Goal: Understand process/instructions

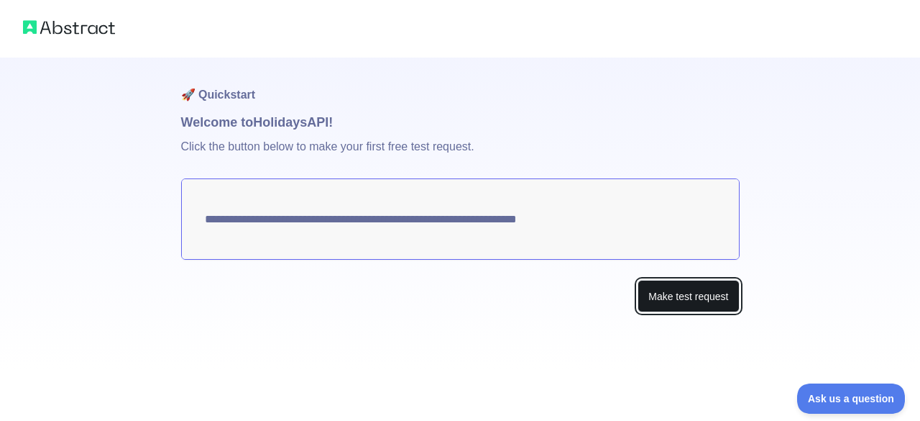
click at [670, 288] on button "Make test request" at bounding box center [688, 296] width 101 height 32
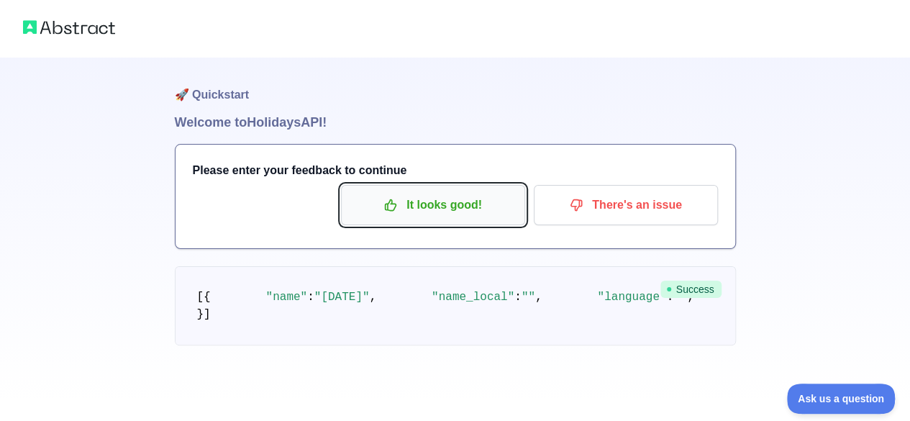
click at [416, 202] on p "It looks good!" at bounding box center [433, 205] width 163 height 24
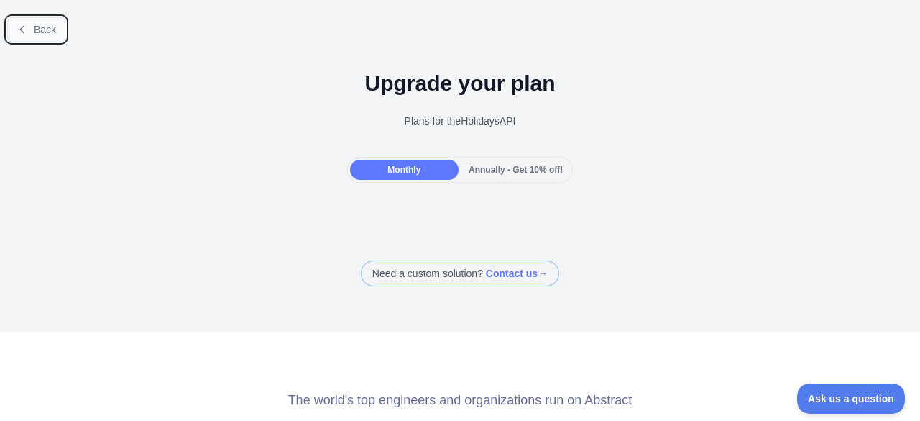
click at [45, 24] on span "Back" at bounding box center [45, 30] width 22 height 12
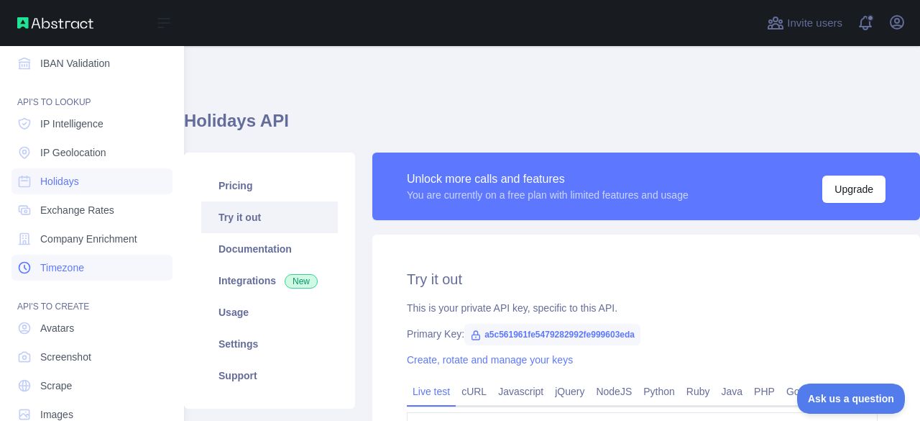
scroll to position [211, 0]
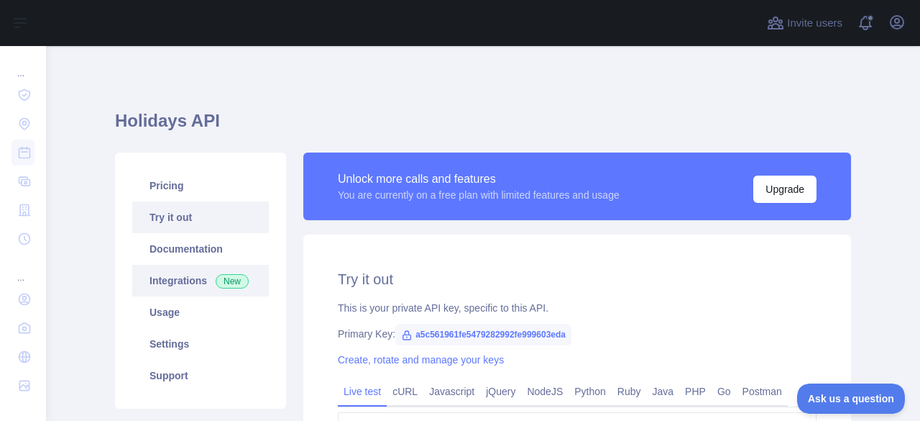
click at [179, 283] on link "Integrations New" at bounding box center [200, 281] width 137 height 32
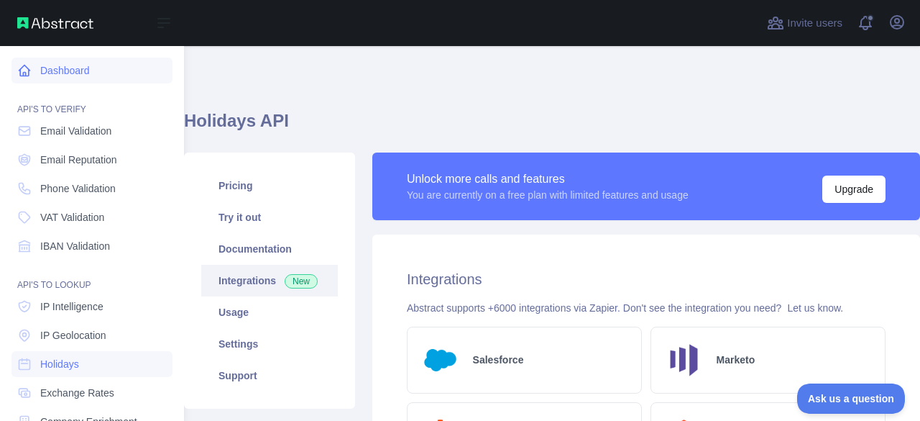
click at [75, 72] on link "Dashboard" at bounding box center [92, 71] width 161 height 26
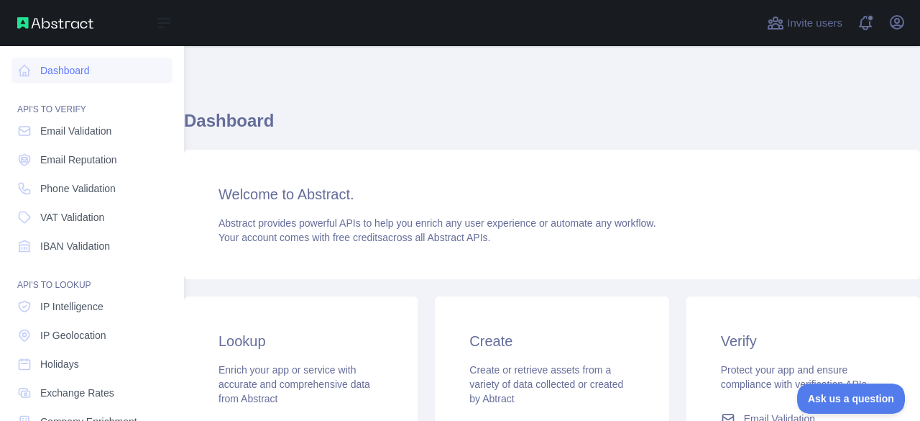
click at [42, 25] on img at bounding box center [55, 23] width 76 height 12
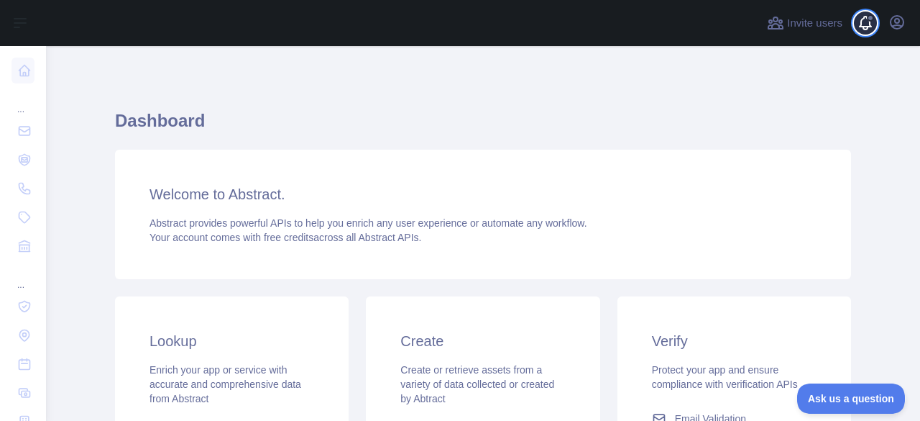
click at [869, 21] on span at bounding box center [871, 23] width 29 height 46
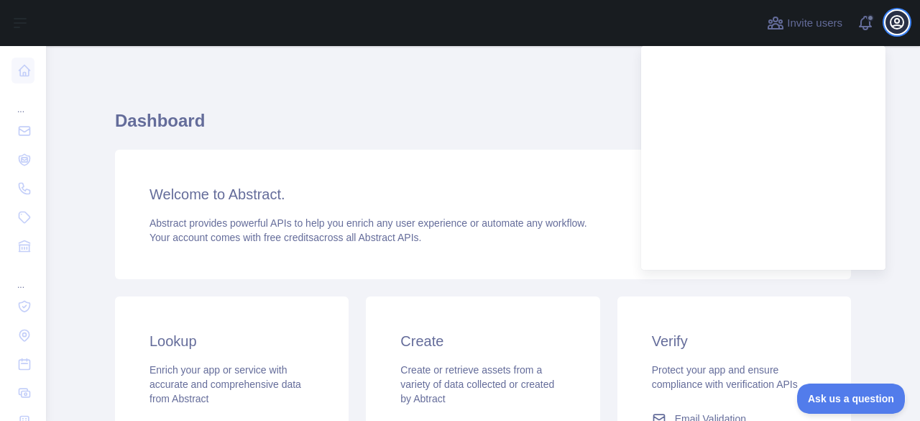
click at [899, 17] on icon "button" at bounding box center [897, 22] width 17 height 17
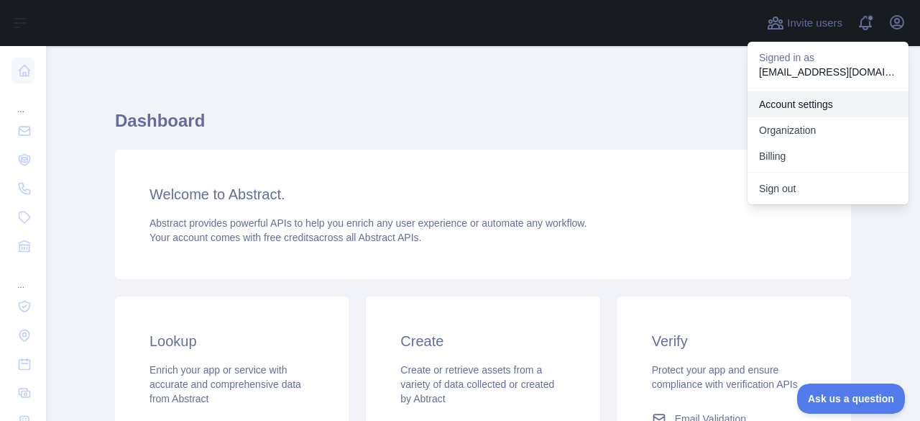
click at [816, 107] on link "Account settings" at bounding box center [828, 104] width 161 height 26
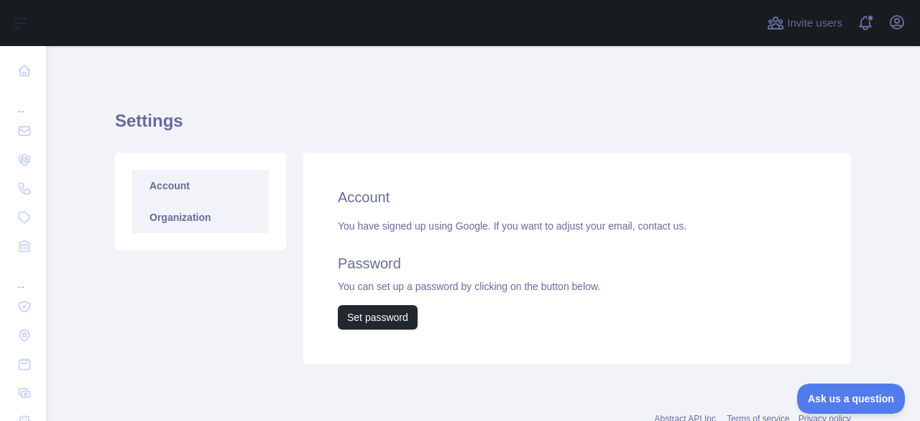
click at [193, 209] on link "Organization" at bounding box center [200, 217] width 137 height 32
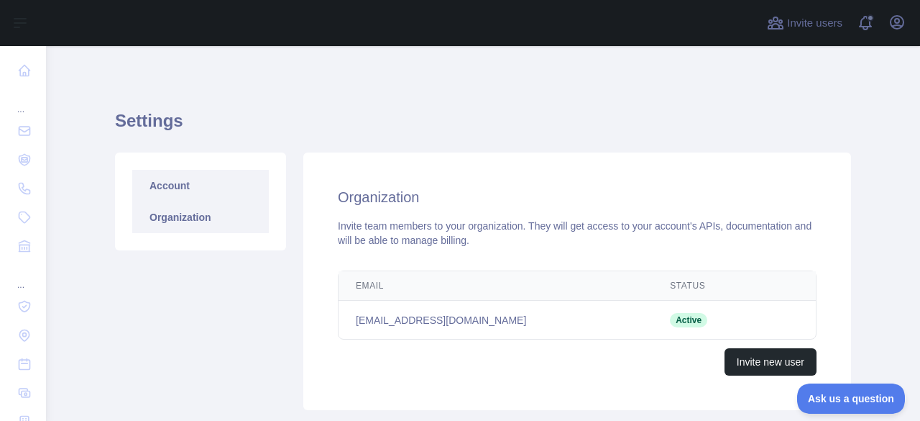
click at [200, 191] on link "Account" at bounding box center [200, 186] width 137 height 32
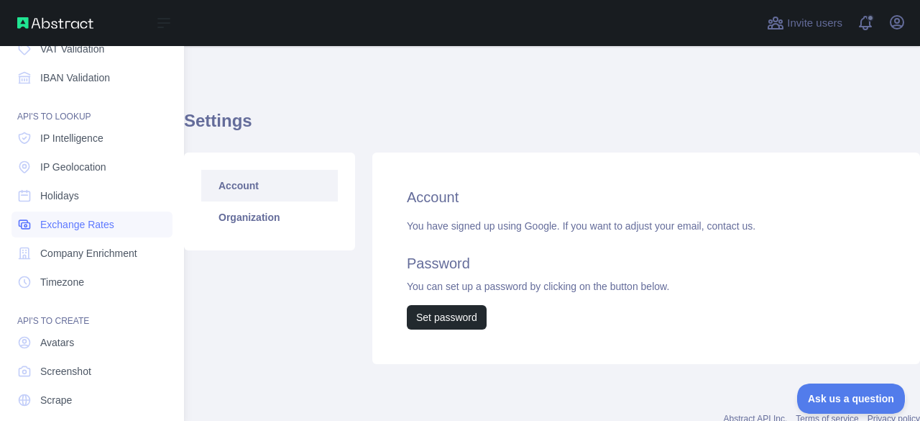
scroll to position [140, 0]
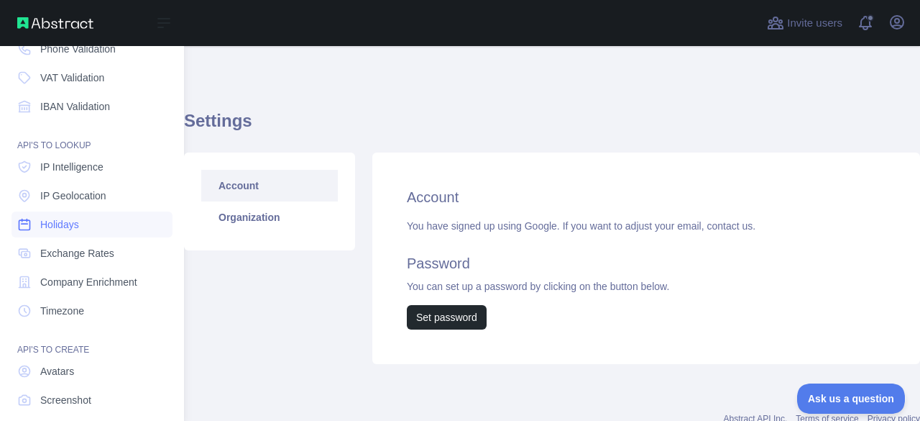
click at [86, 222] on link "Holidays" at bounding box center [92, 224] width 161 height 26
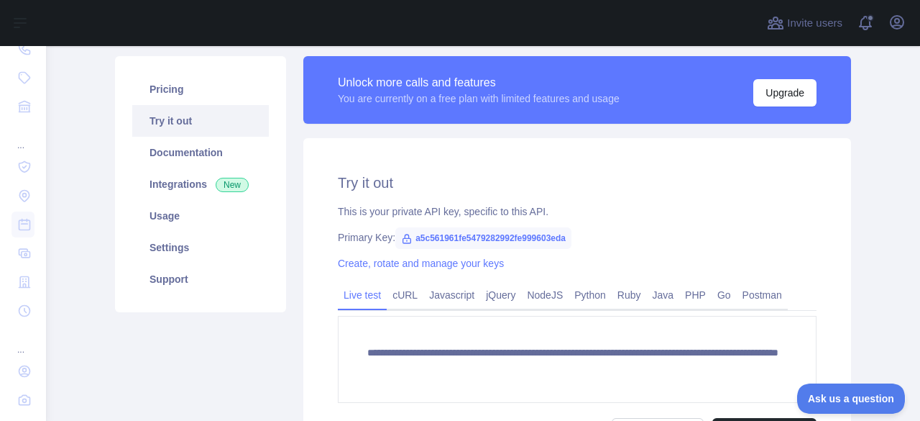
scroll to position [45, 0]
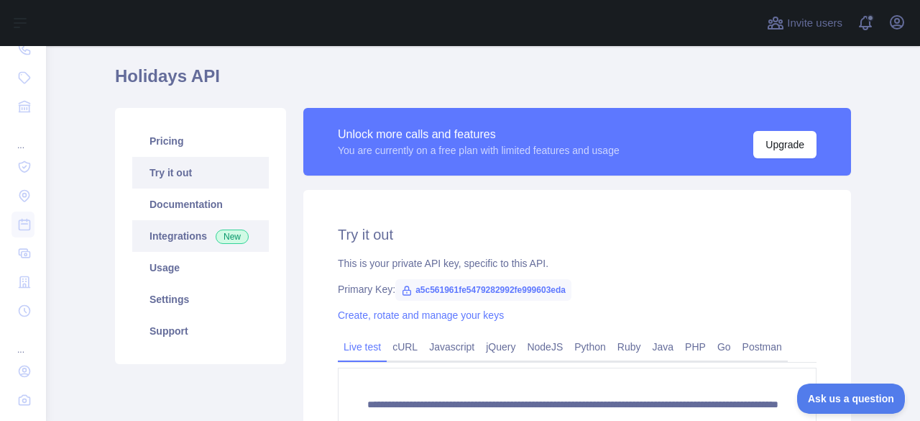
click at [180, 237] on link "Integrations New" at bounding box center [200, 236] width 137 height 32
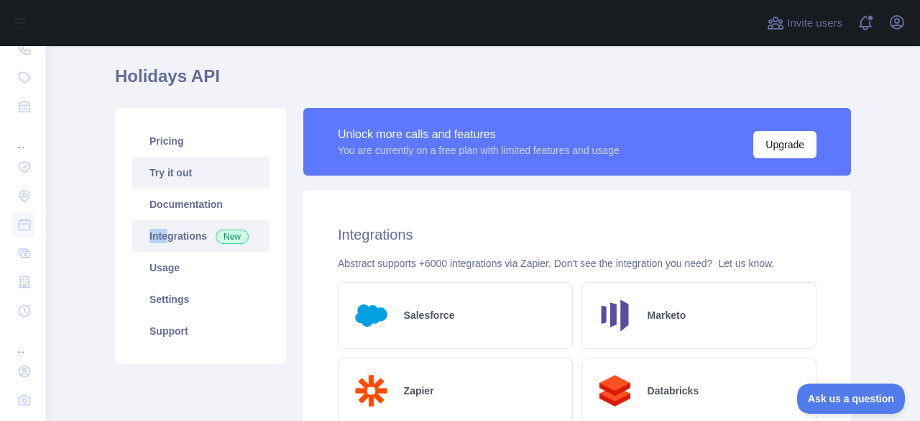
click at [168, 173] on link "Try it out" at bounding box center [200, 173] width 137 height 32
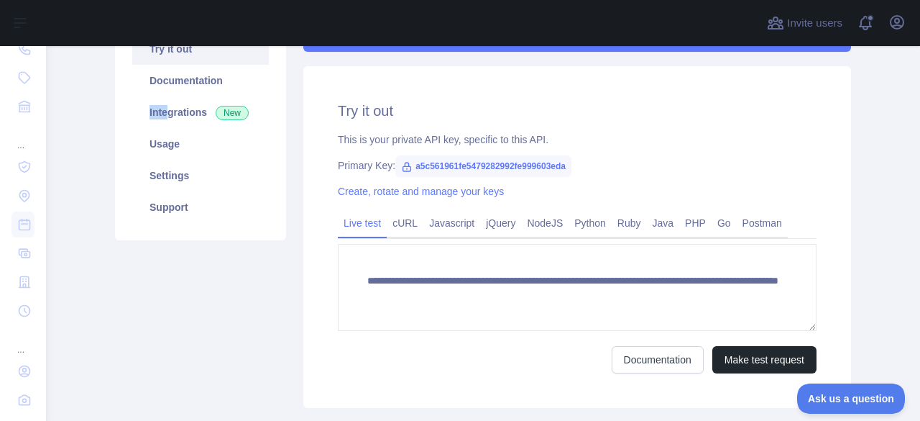
scroll to position [188, 0]
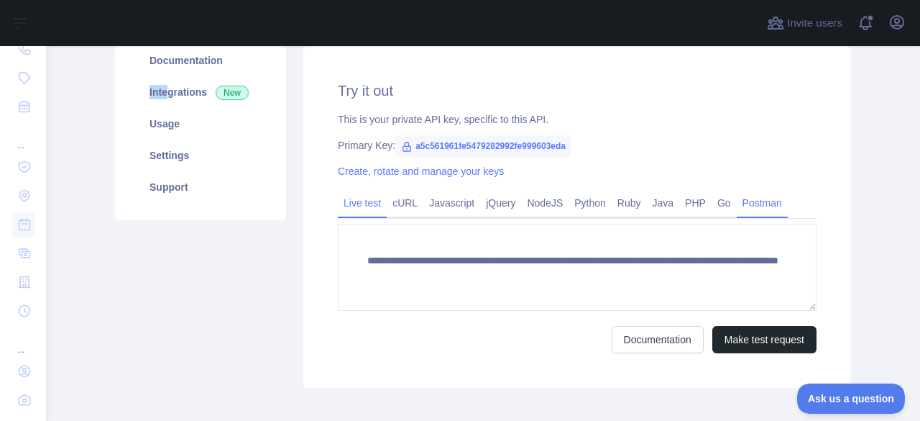
click at [749, 213] on link "Postman" at bounding box center [762, 202] width 51 height 23
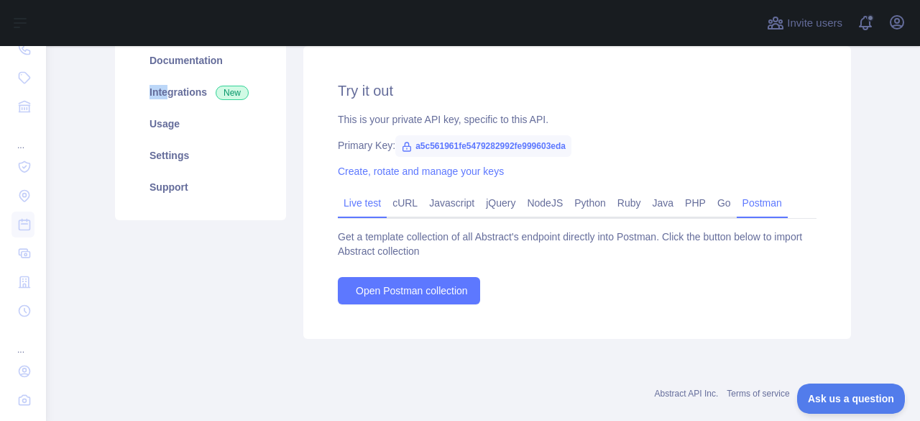
click at [354, 204] on link "Live test" at bounding box center [362, 202] width 49 height 23
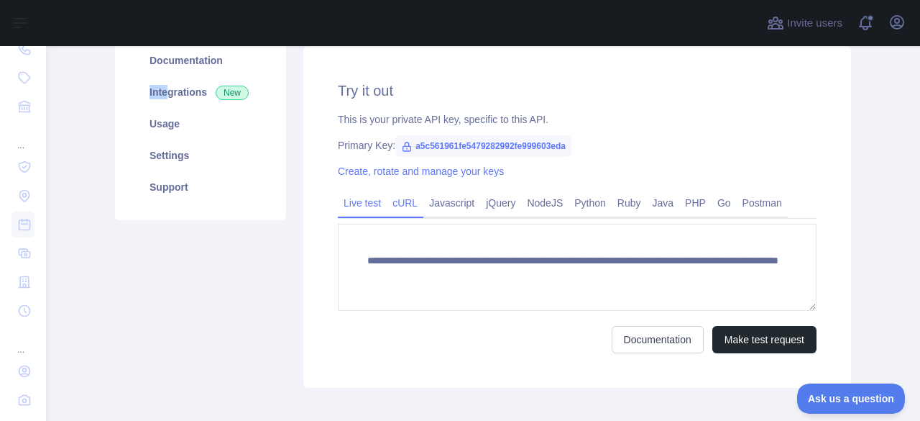
click at [397, 209] on link "cURL" at bounding box center [405, 202] width 37 height 23
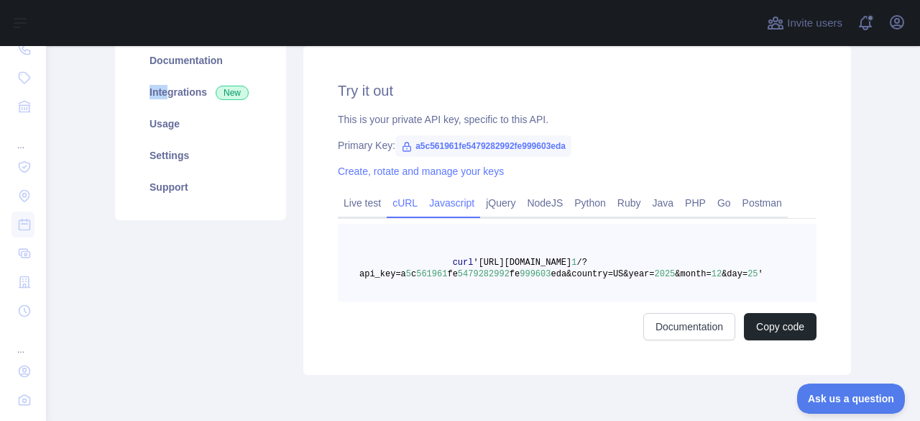
click at [457, 214] on link "Javascript" at bounding box center [452, 202] width 57 height 23
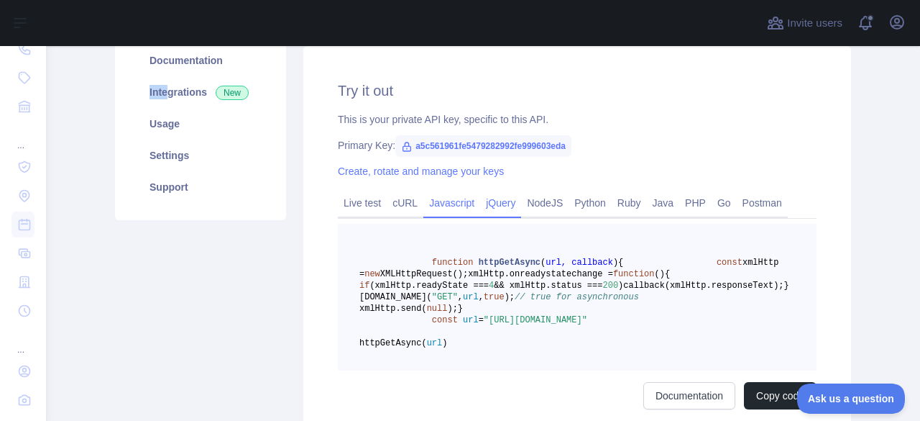
click at [496, 211] on link "jQuery" at bounding box center [500, 202] width 41 height 23
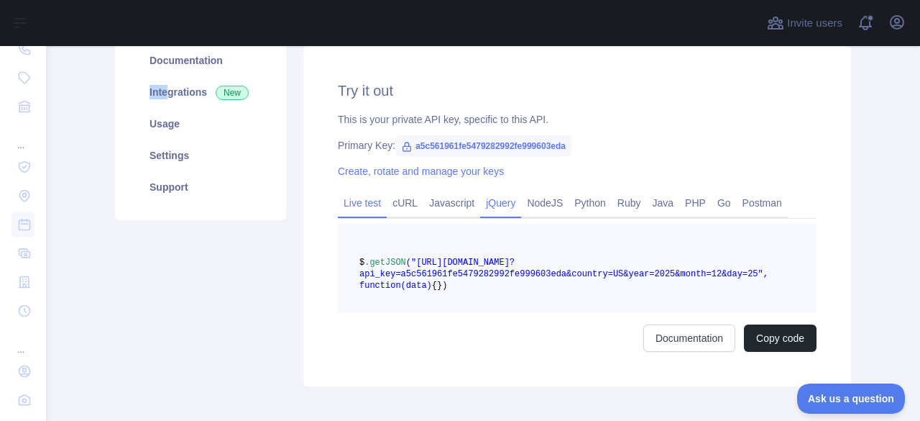
click at [342, 206] on link "Live test" at bounding box center [362, 202] width 49 height 23
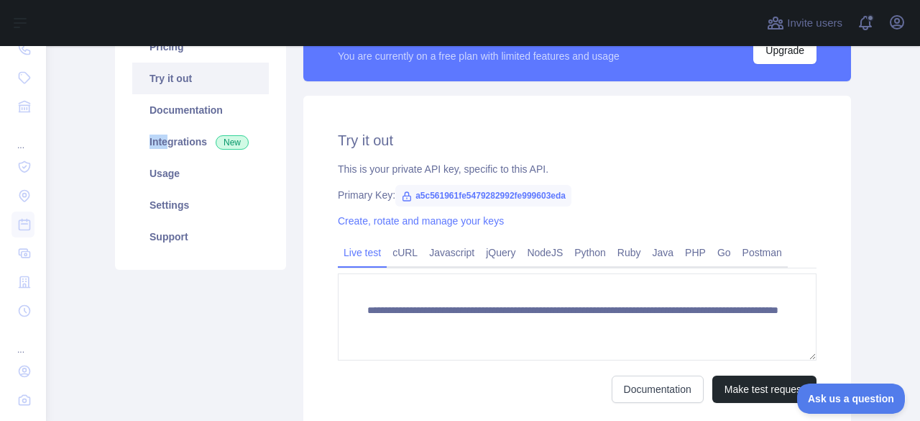
scroll to position [116, 0]
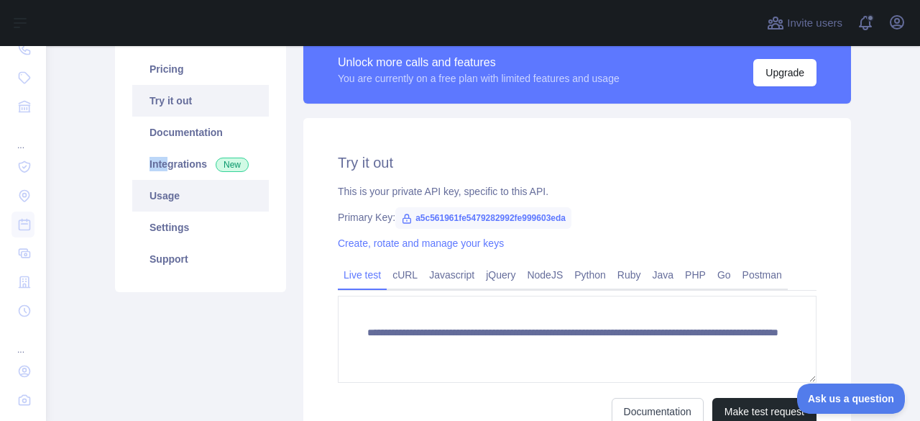
click at [211, 201] on link "Usage" at bounding box center [200, 196] width 137 height 32
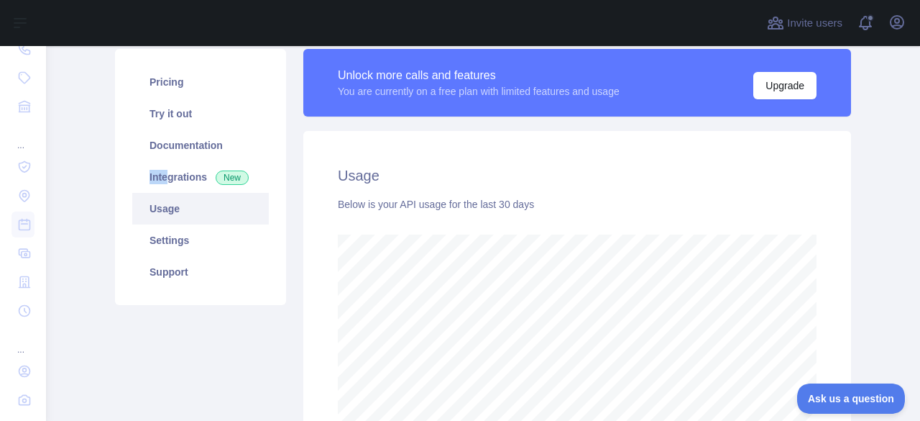
scroll to position [81, 0]
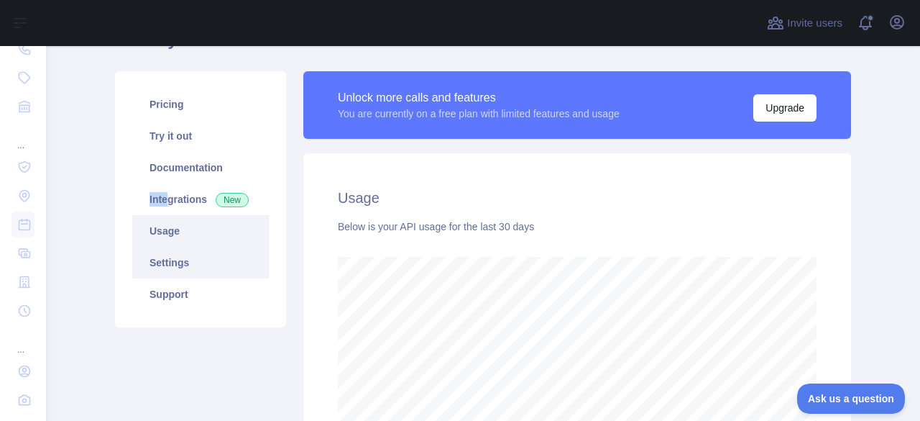
click at [193, 261] on link "Settings" at bounding box center [200, 263] width 137 height 32
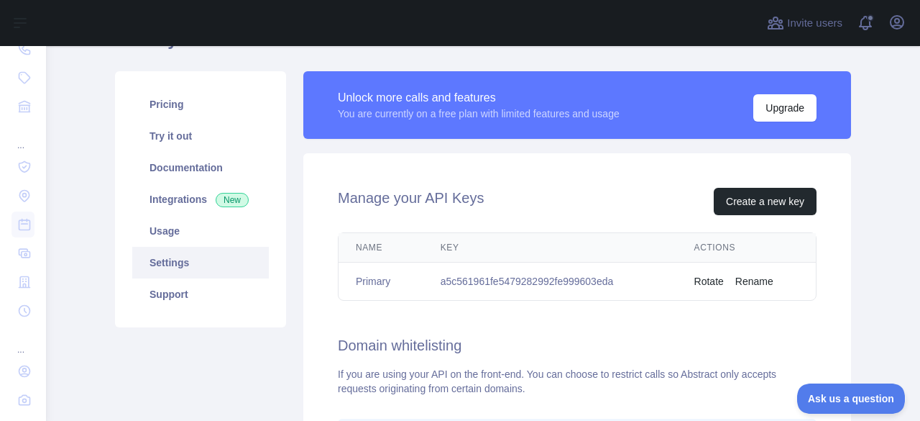
click at [371, 250] on th "Name" at bounding box center [381, 247] width 85 height 29
click at [377, 278] on td "Primary" at bounding box center [381, 281] width 85 height 38
click at [503, 280] on td "a5c561961fe5479282992fe999603eda" at bounding box center [551, 281] width 254 height 38
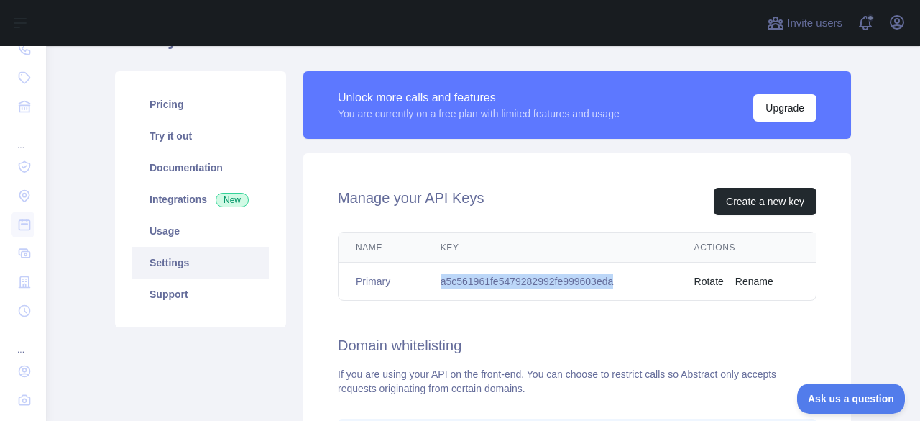
click at [489, 280] on td "a5c561961fe5479282992fe999603eda" at bounding box center [551, 281] width 254 height 38
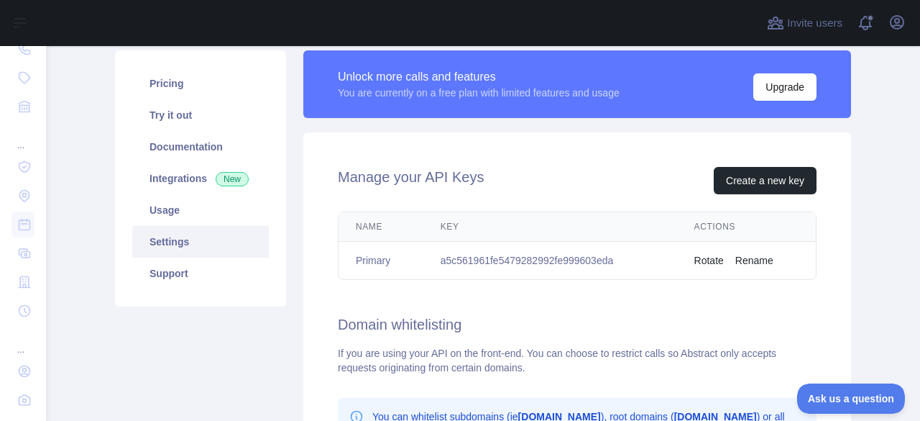
scroll to position [72, 0]
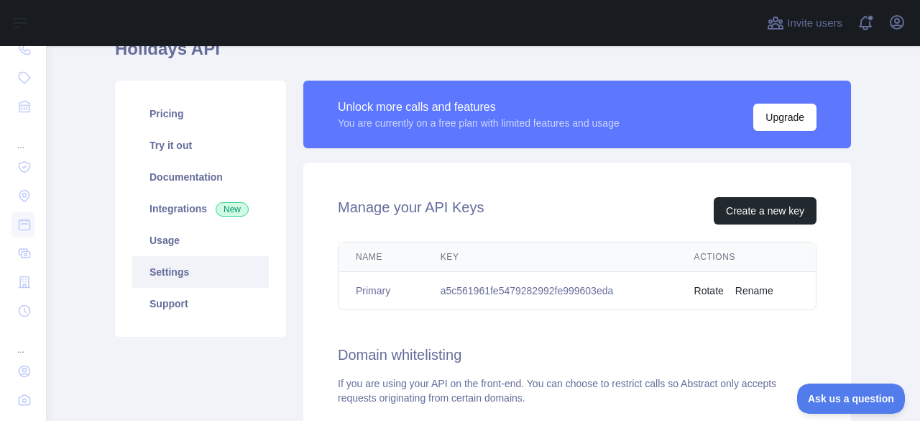
click at [501, 288] on td "a5c561961fe5479282992fe999603eda" at bounding box center [551, 291] width 254 height 38
click at [501, 287] on td "a5c561961fe5479282992fe999603eda" at bounding box center [551, 291] width 254 height 38
copy td "a5c561961fe5479282992fe999603eda"
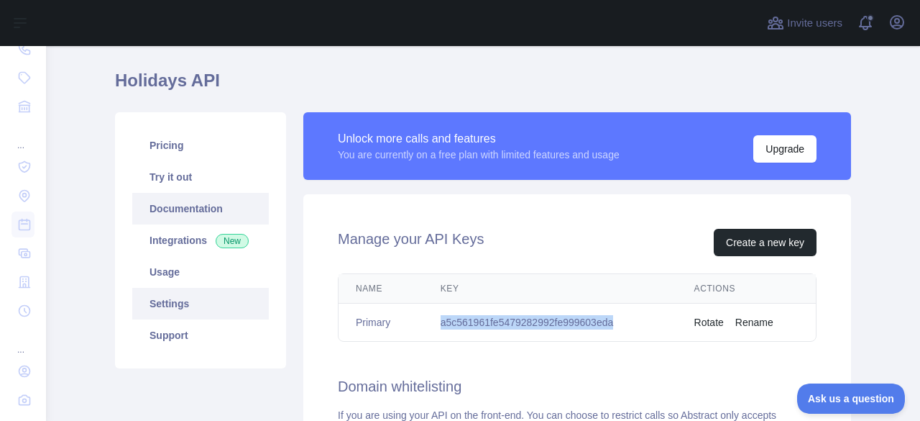
scroll to position [0, 0]
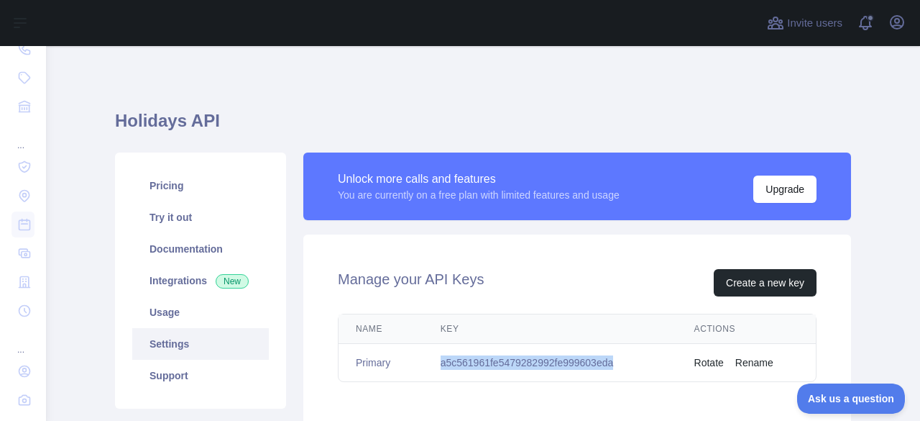
click at [184, 351] on link "Settings" at bounding box center [200, 344] width 137 height 32
click at [216, 283] on span "New" at bounding box center [232, 281] width 33 height 14
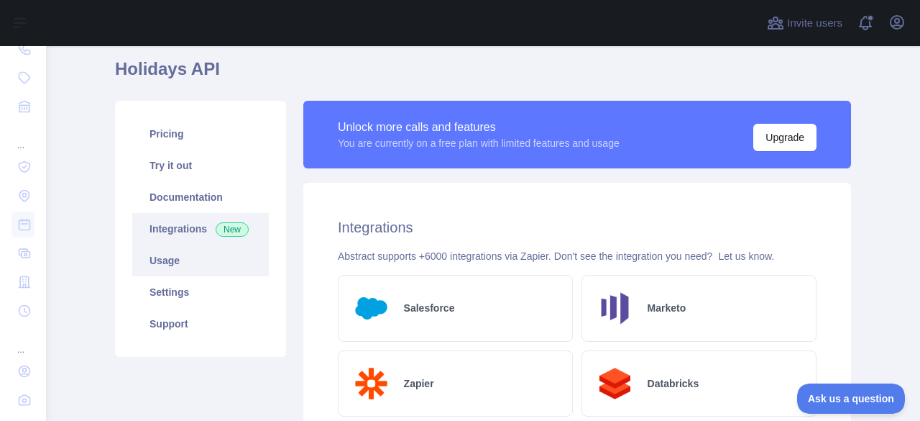
scroll to position [144, 0]
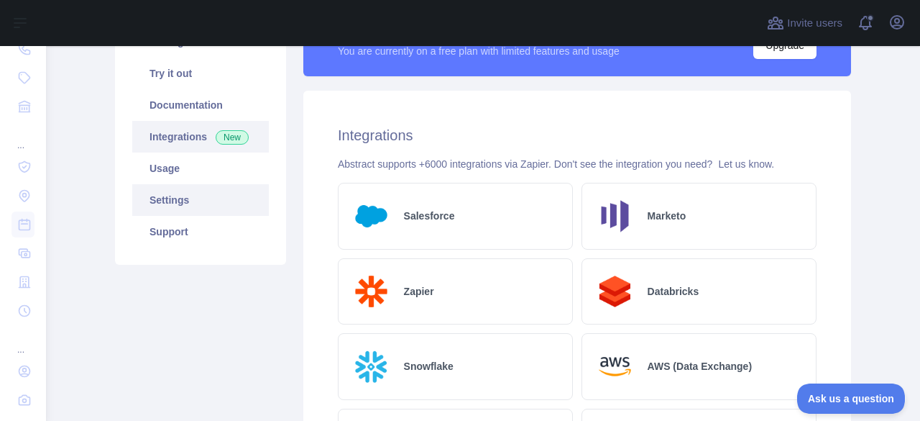
click at [180, 207] on link "Settings" at bounding box center [200, 200] width 137 height 32
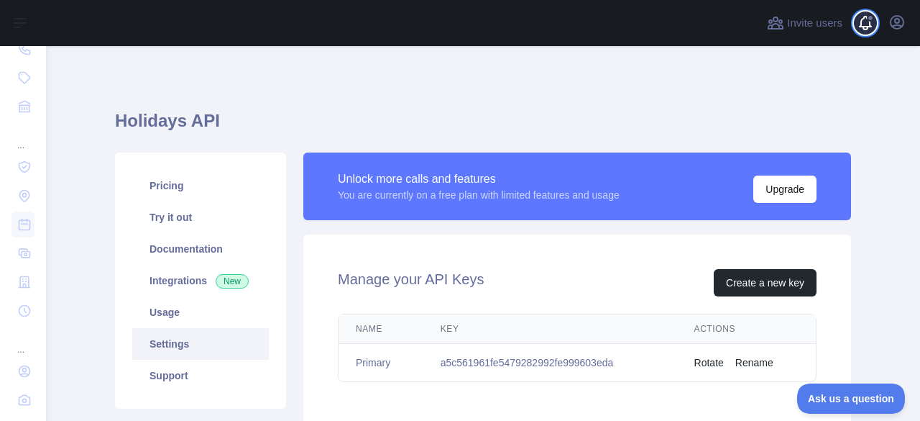
click at [870, 23] on span at bounding box center [871, 23] width 29 height 46
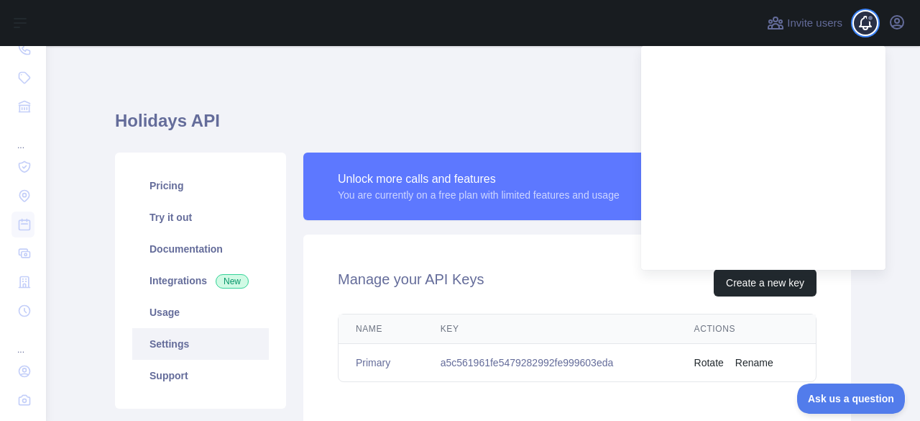
click at [884, 25] on span at bounding box center [871, 23] width 29 height 46
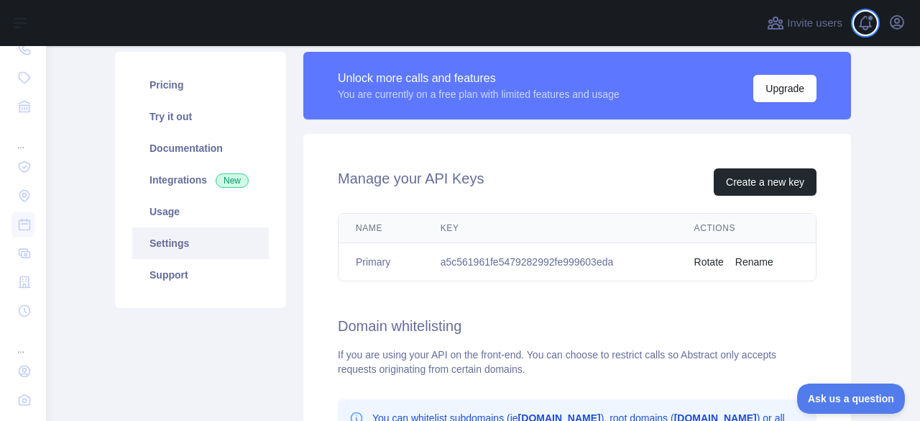
scroll to position [144, 0]
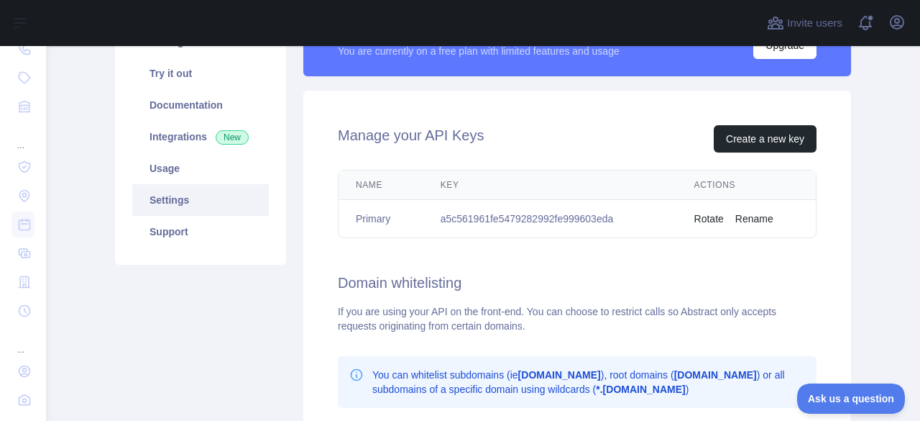
click at [158, 205] on link "Settings" at bounding box center [200, 200] width 137 height 32
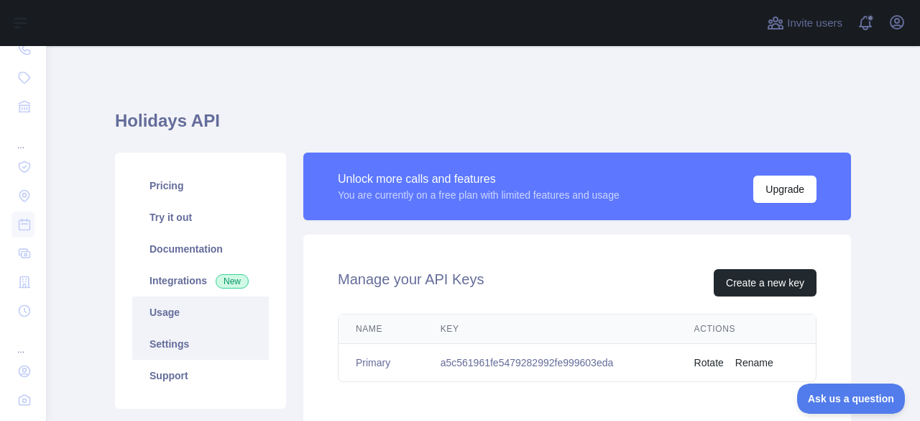
scroll to position [0, 0]
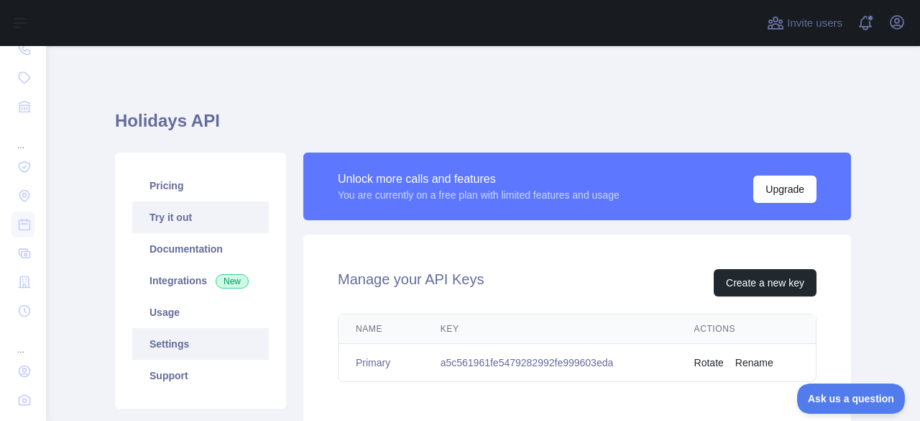
click at [158, 222] on link "Try it out" at bounding box center [200, 217] width 137 height 32
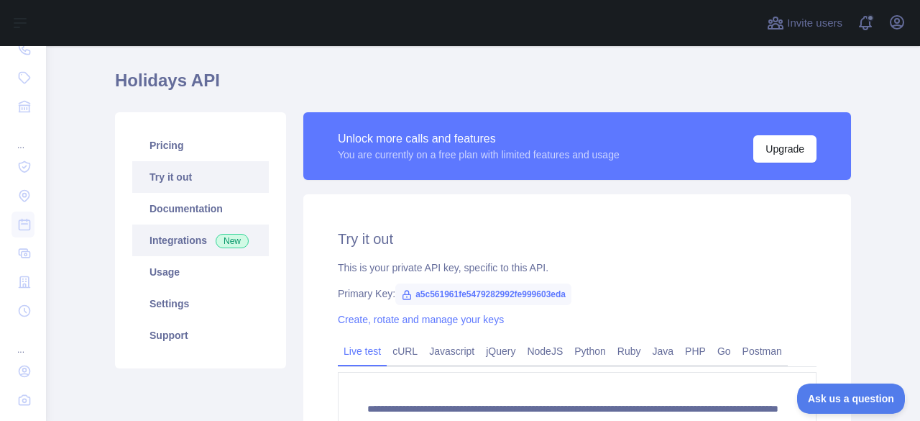
scroll to position [144, 0]
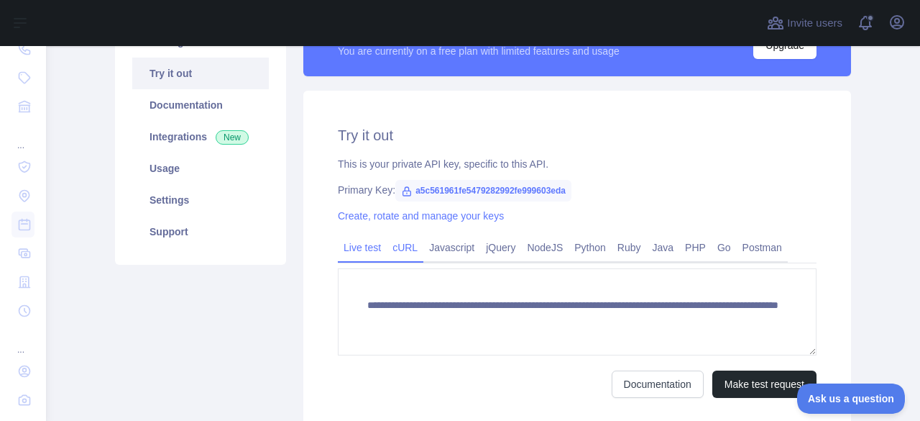
click at [401, 247] on link "cURL" at bounding box center [405, 247] width 37 height 23
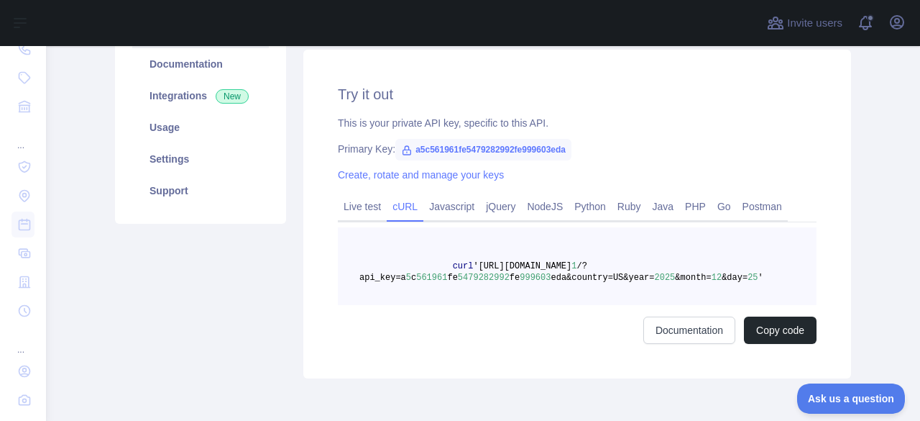
scroll to position [216, 0]
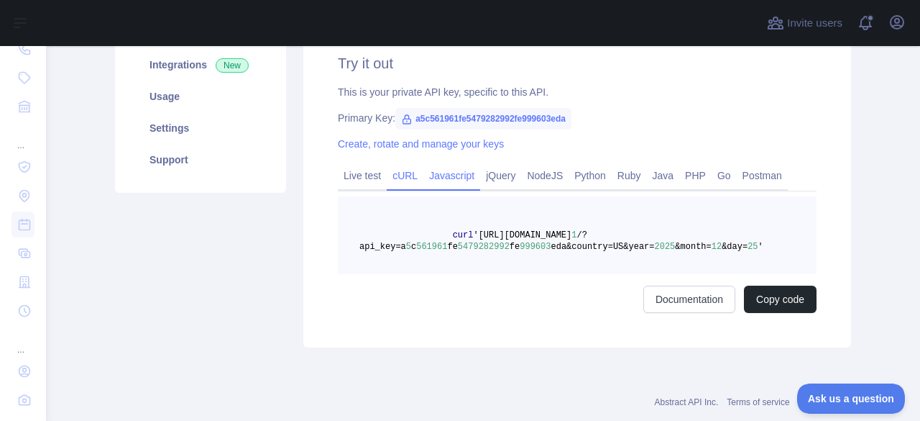
click at [429, 181] on link "Javascript" at bounding box center [452, 175] width 57 height 23
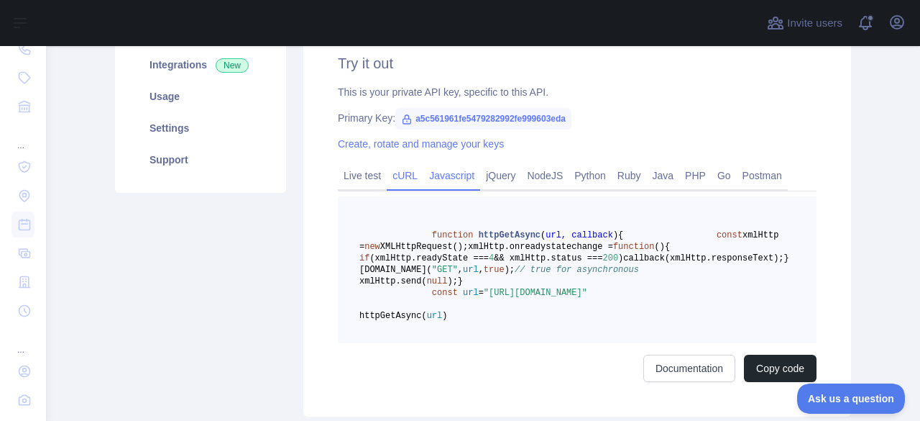
click at [406, 181] on link "cURL" at bounding box center [405, 175] width 37 height 23
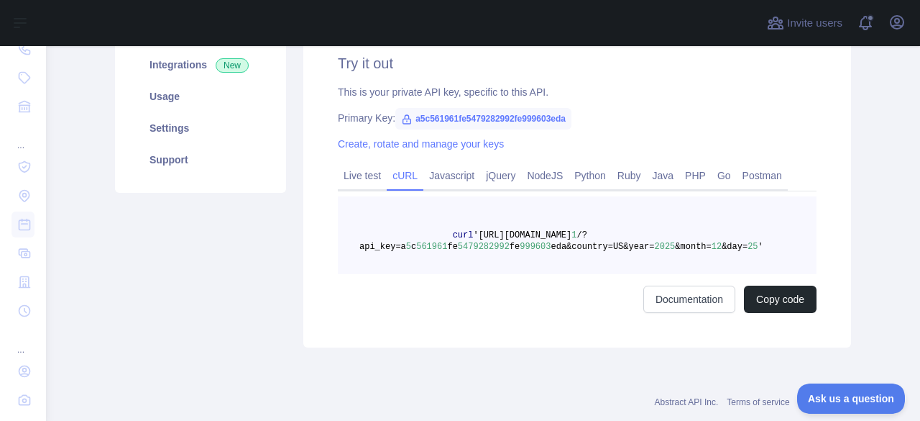
click at [406, 181] on link "cURL" at bounding box center [405, 175] width 37 height 23
click at [363, 180] on link "Live test" at bounding box center [362, 175] width 49 height 23
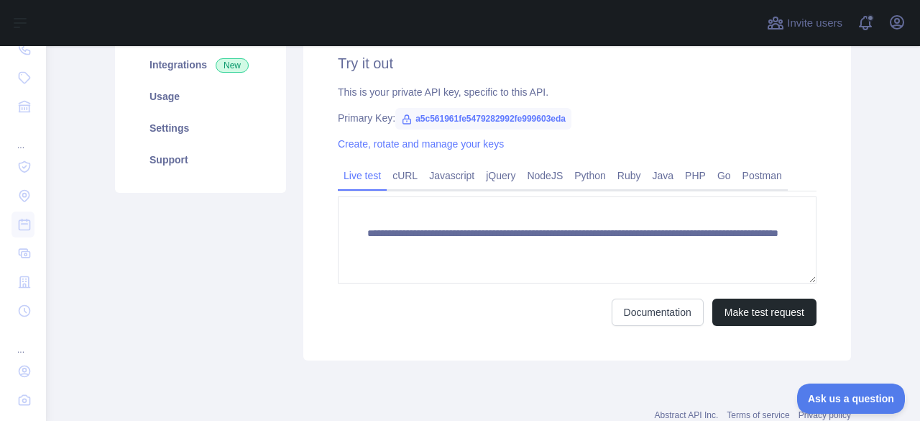
click at [363, 180] on link "Live test" at bounding box center [362, 175] width 49 height 23
click at [391, 175] on link "cURL" at bounding box center [405, 175] width 37 height 23
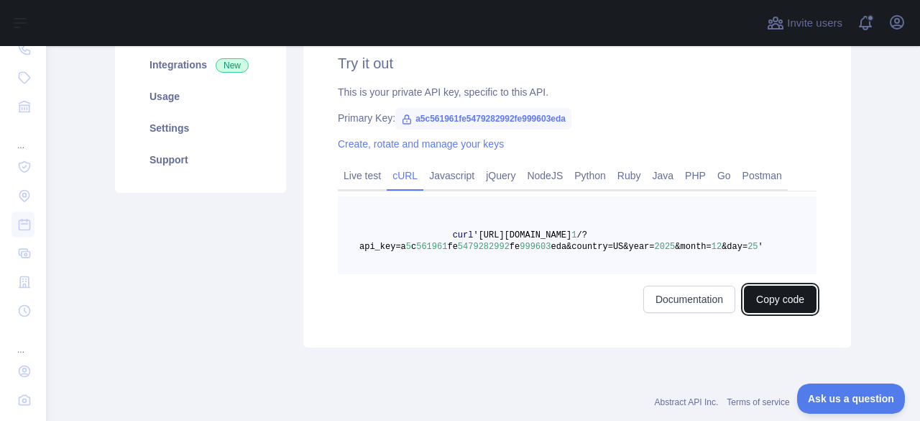
click at [806, 297] on button "Copy code" at bounding box center [780, 298] width 73 height 27
click at [748, 247] on span "25" at bounding box center [753, 247] width 10 height 10
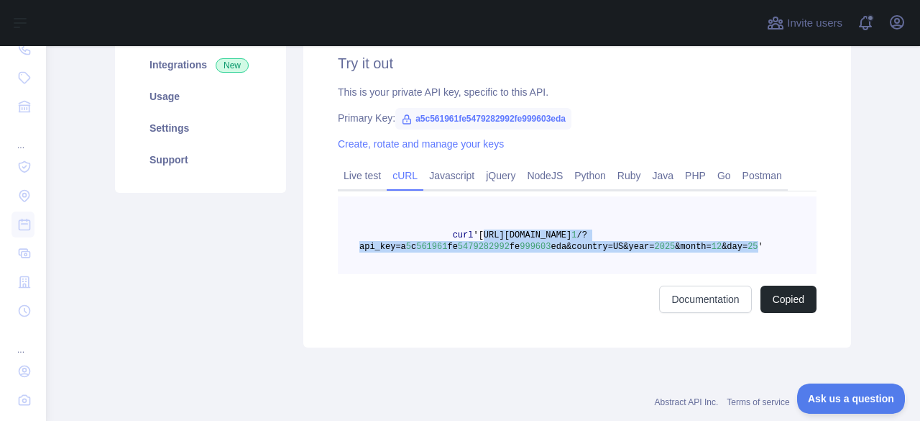
click at [473, 236] on span "'[URL][DOMAIN_NAME]" at bounding box center [522, 235] width 99 height 10
copy span "[URL][DOMAIN_NAME] 1 /?api_key=a 5 c 561961 fe 5479282992 fe 999603 eda&country…"
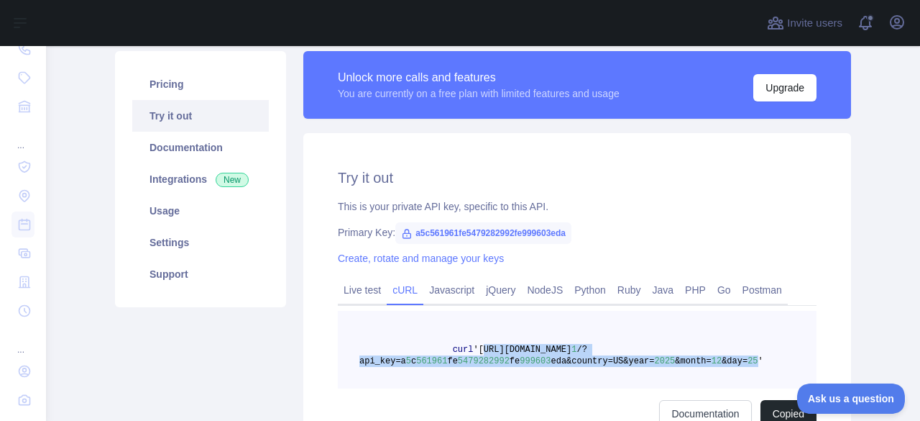
scroll to position [72, 0]
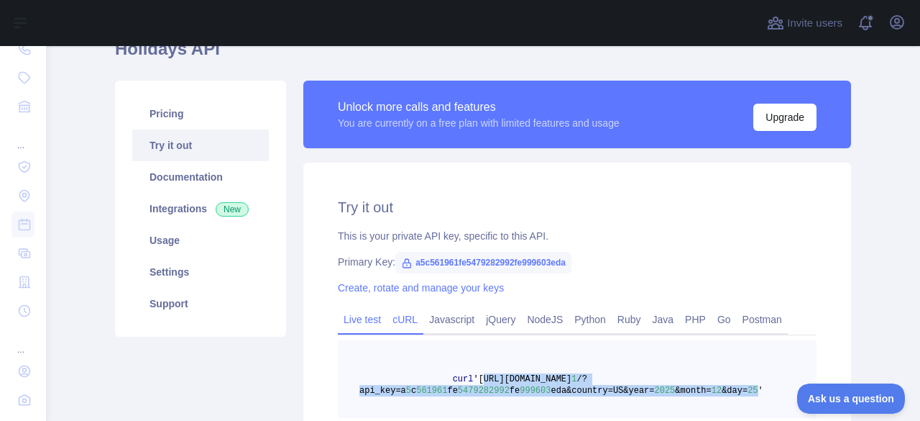
click at [359, 321] on link "Live test" at bounding box center [362, 319] width 49 height 23
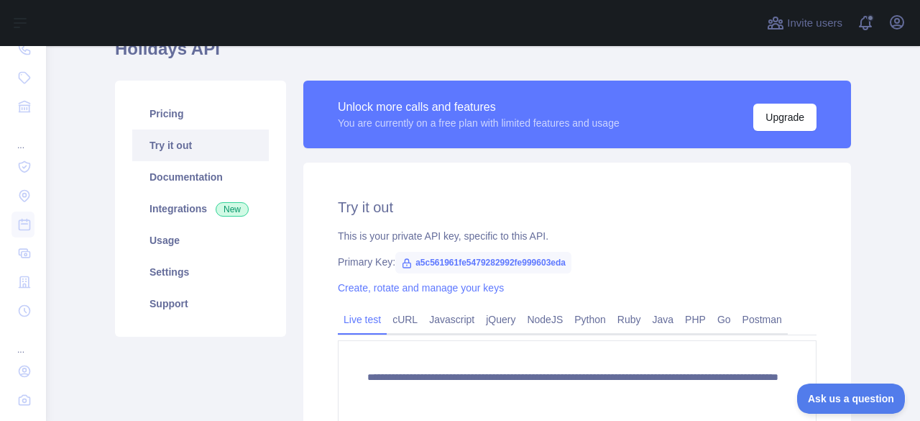
click at [359, 321] on link "Live test" at bounding box center [362, 319] width 49 height 23
click at [403, 321] on link "cURL" at bounding box center [405, 319] width 37 height 23
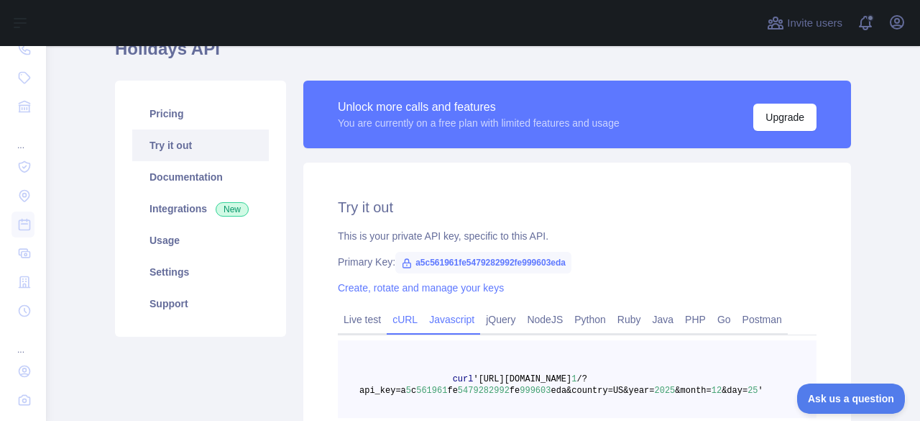
click at [447, 319] on link "Javascript" at bounding box center [452, 319] width 57 height 23
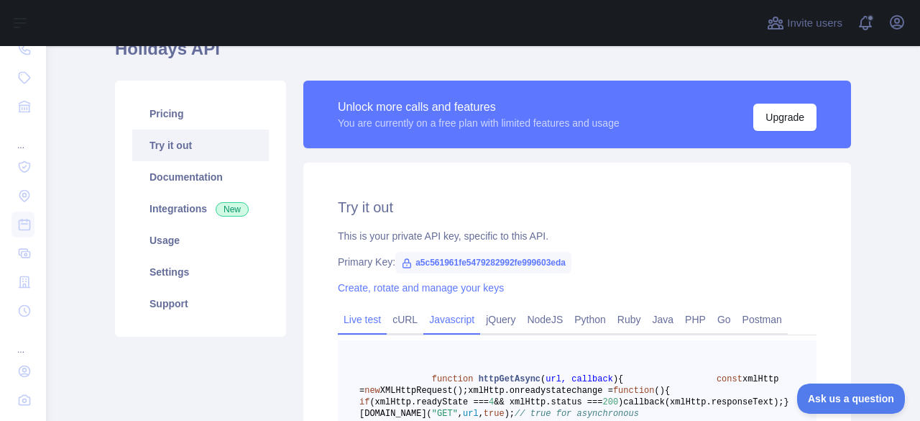
click at [379, 319] on link "Live test" at bounding box center [362, 319] width 49 height 23
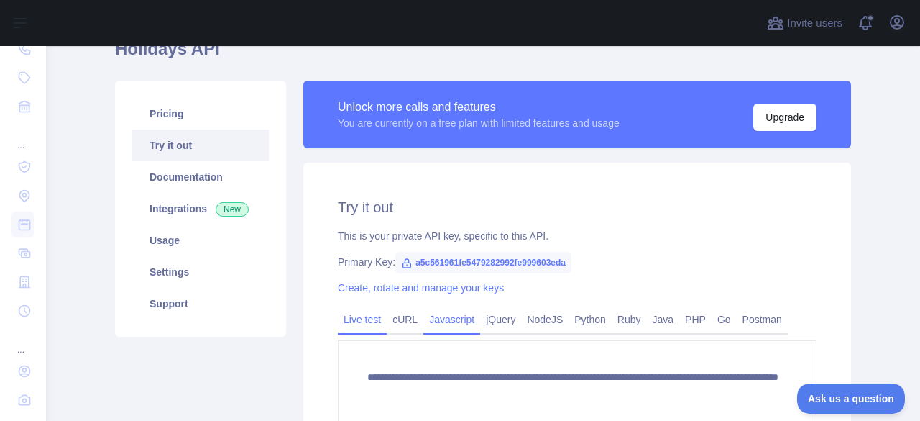
click at [452, 321] on link "Javascript" at bounding box center [452, 319] width 57 height 23
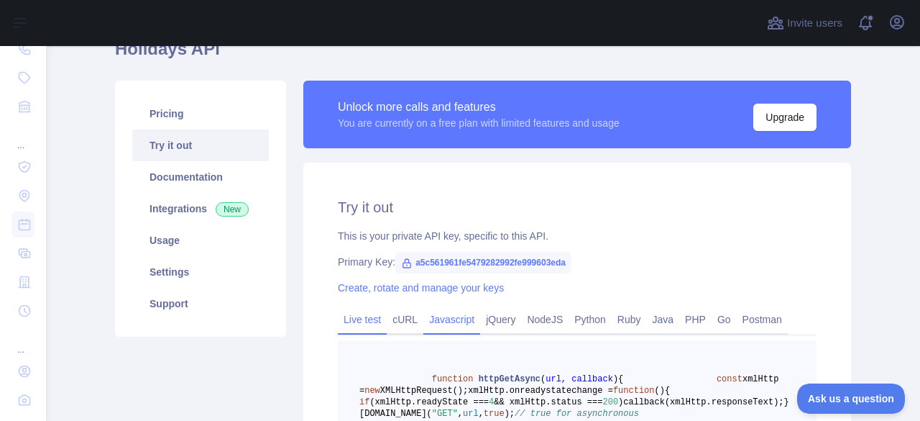
click at [365, 322] on link "Live test" at bounding box center [362, 319] width 49 height 23
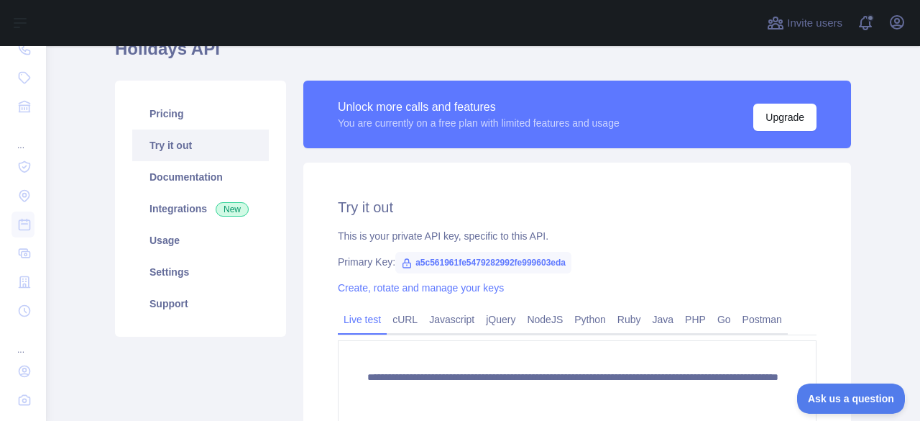
click at [338, 321] on link "Live test" at bounding box center [362, 319] width 49 height 23
click at [387, 321] on link "cURL" at bounding box center [405, 319] width 37 height 23
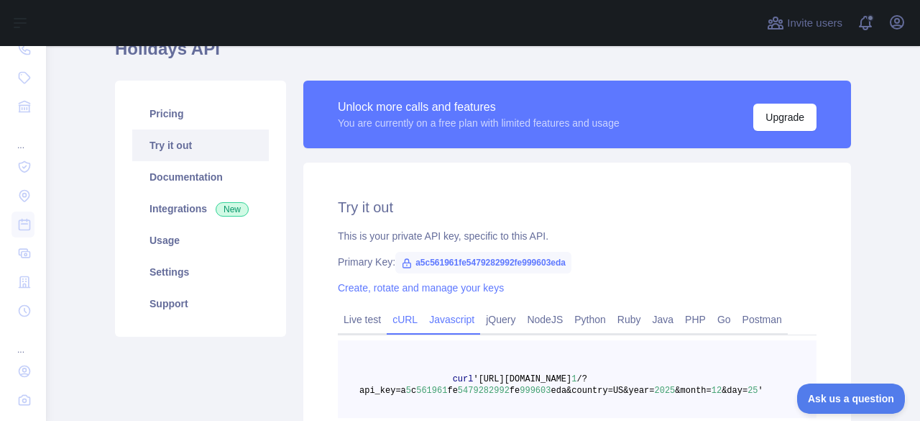
click at [453, 321] on link "Javascript" at bounding box center [452, 319] width 57 height 23
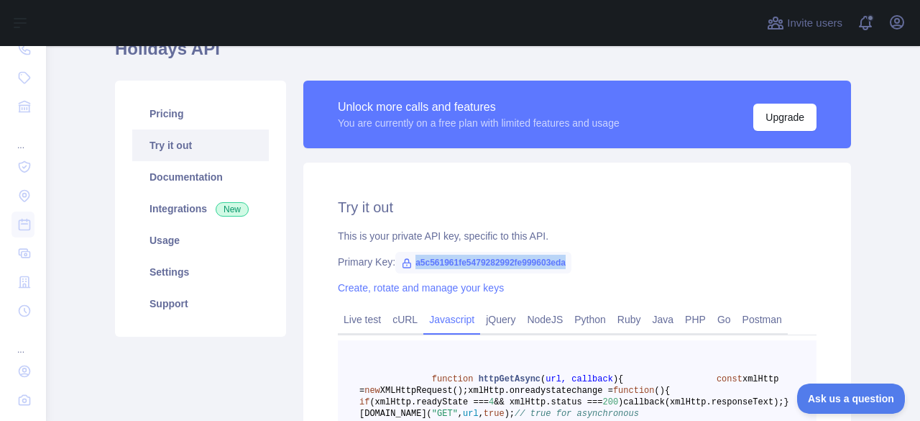
drag, startPoint x: 407, startPoint y: 261, endPoint x: 562, endPoint y: 264, distance: 155.4
click at [562, 264] on span "a5c561961fe5479282992fe999603eda" at bounding box center [484, 263] width 176 height 22
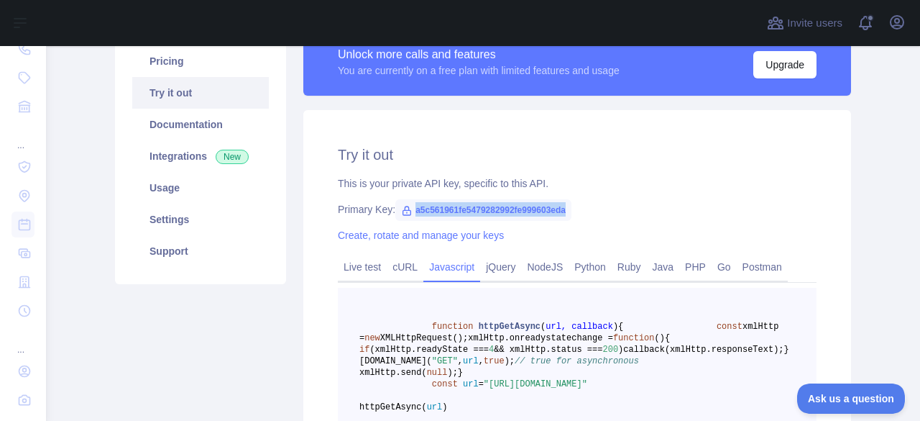
scroll to position [216, 0]
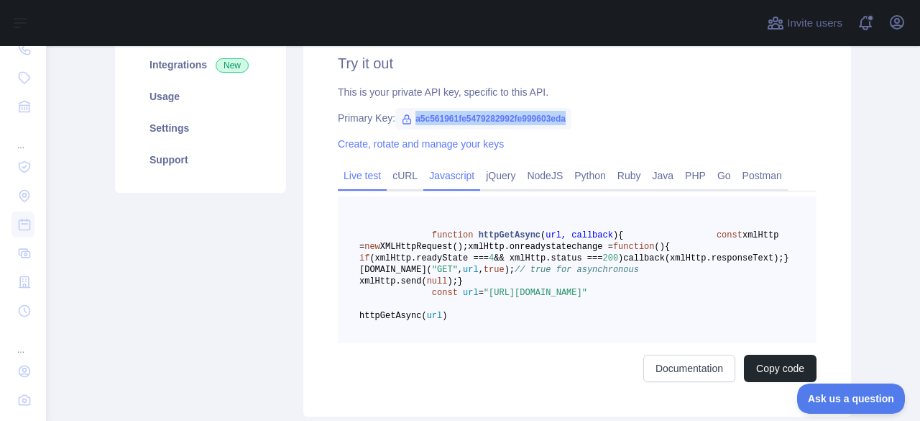
click at [362, 178] on link "Live test" at bounding box center [362, 175] width 49 height 23
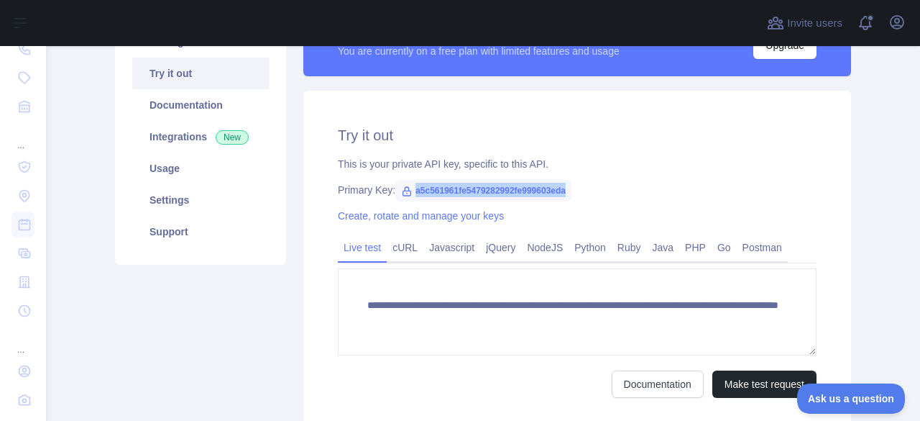
scroll to position [72, 0]
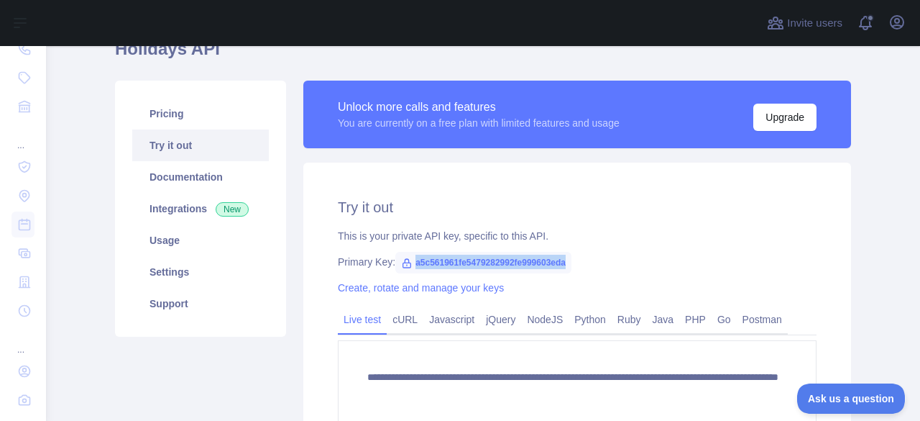
click at [435, 264] on span "a5c561961fe5479282992fe999603eda" at bounding box center [484, 263] width 176 height 22
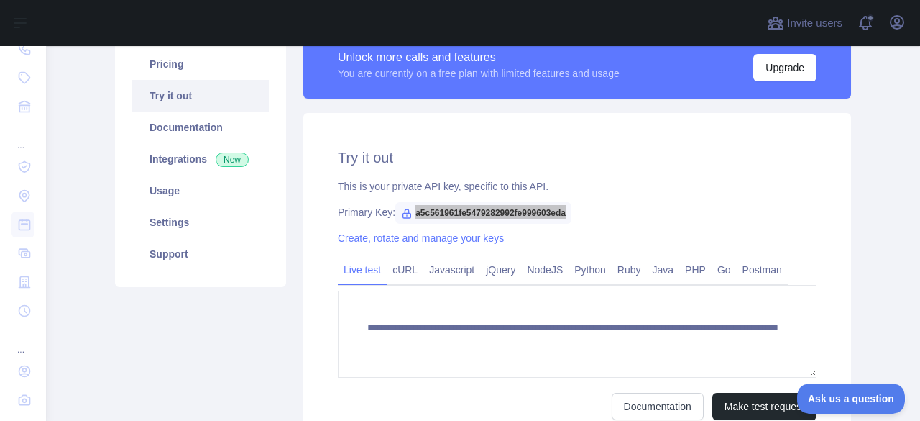
scroll to position [144, 0]
